Goal: Information Seeking & Learning: Learn about a topic

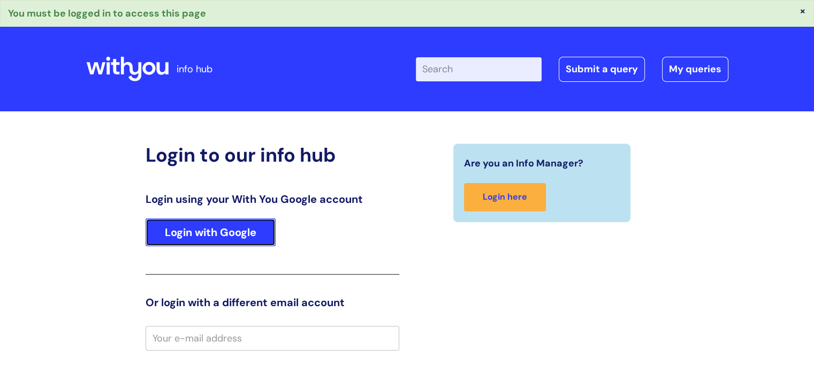
click at [246, 229] on link "Login with Google" at bounding box center [211, 232] width 130 height 28
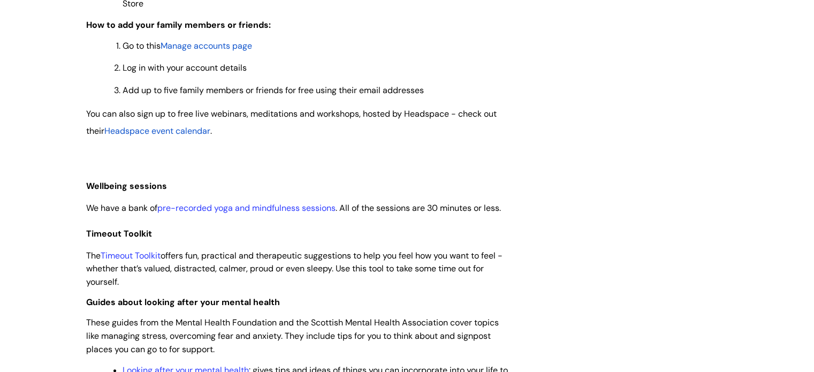
scroll to position [1124, 0]
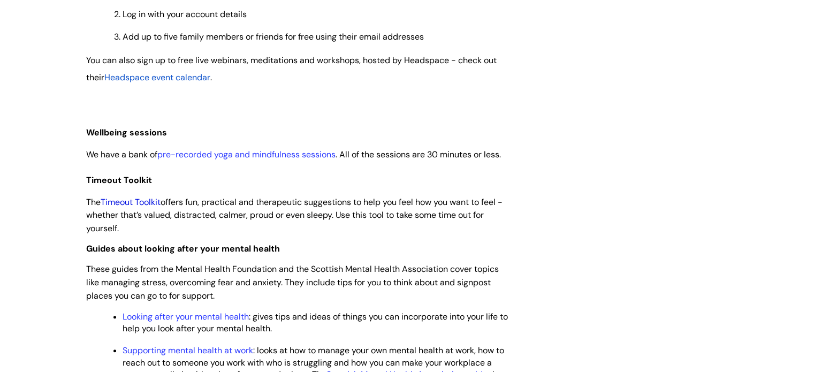
click at [124, 208] on link "Timeout Toolkit" at bounding box center [131, 201] width 60 height 11
